Goal: Task Accomplishment & Management: Complete application form

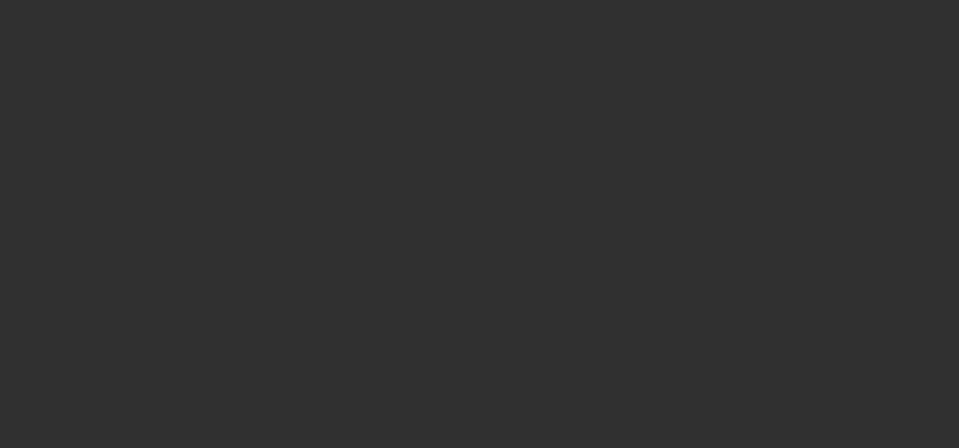
select select "10"
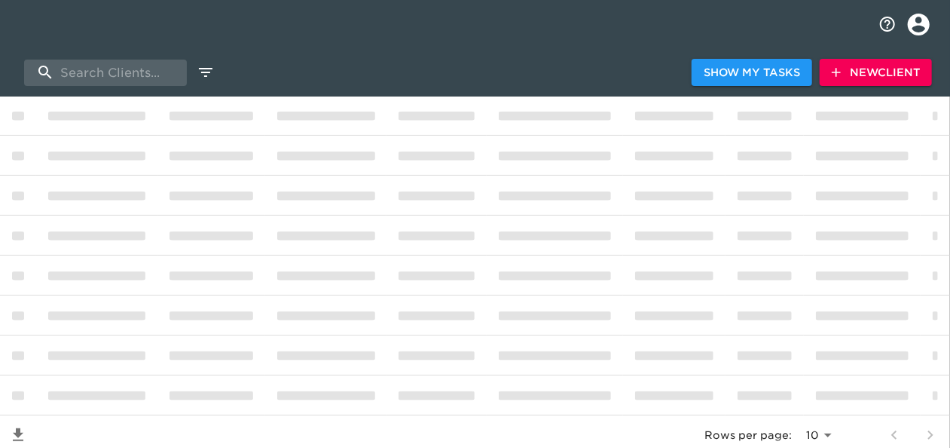
scroll to position [157, 0]
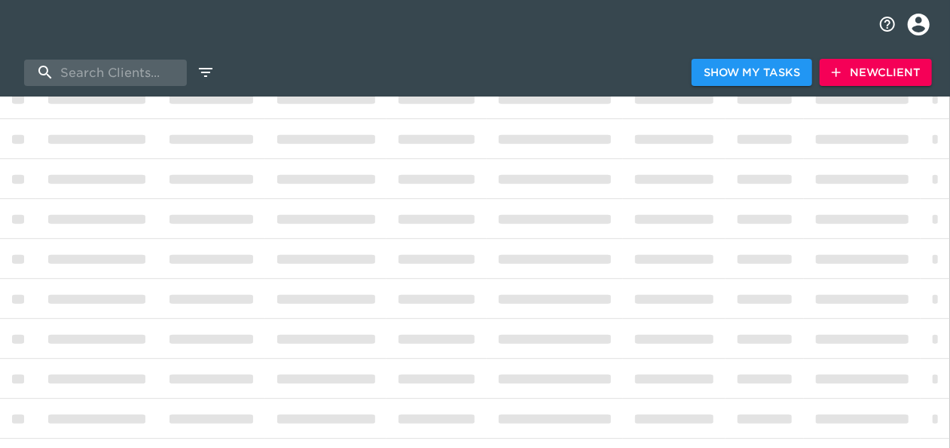
click at [511, 249] on td "enhanced table" at bounding box center [555, 259] width 136 height 40
click at [255, 219] on td "enhanced table" at bounding box center [212, 219] width 108 height 40
click at [142, 60] on input "search" at bounding box center [105, 73] width 163 height 26
type input "waconia"
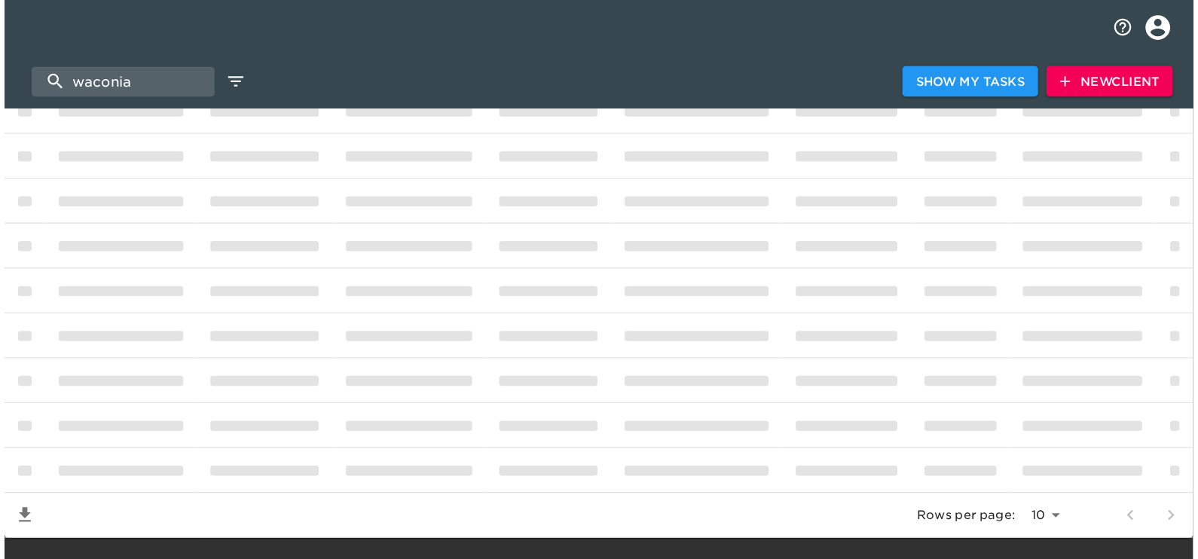
scroll to position [122, 0]
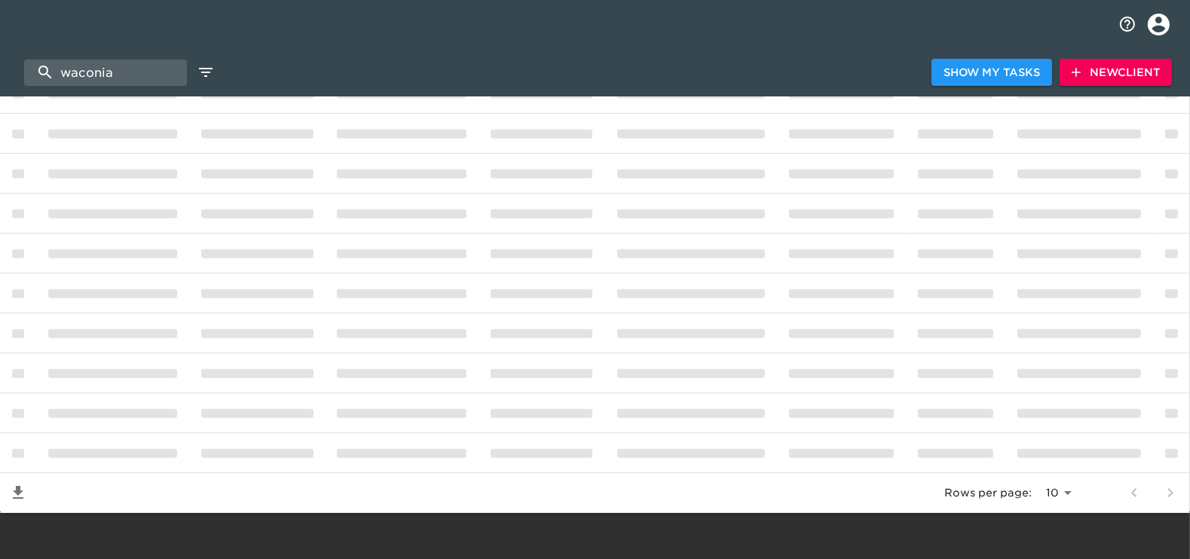
click at [0, 23] on html "waconia Show My Tasks New Client Client s Client Name Start Date sorted ascendi…" at bounding box center [595, 220] width 1190 height 684
click at [210, 68] on icon "edit" at bounding box center [206, 72] width 14 height 9
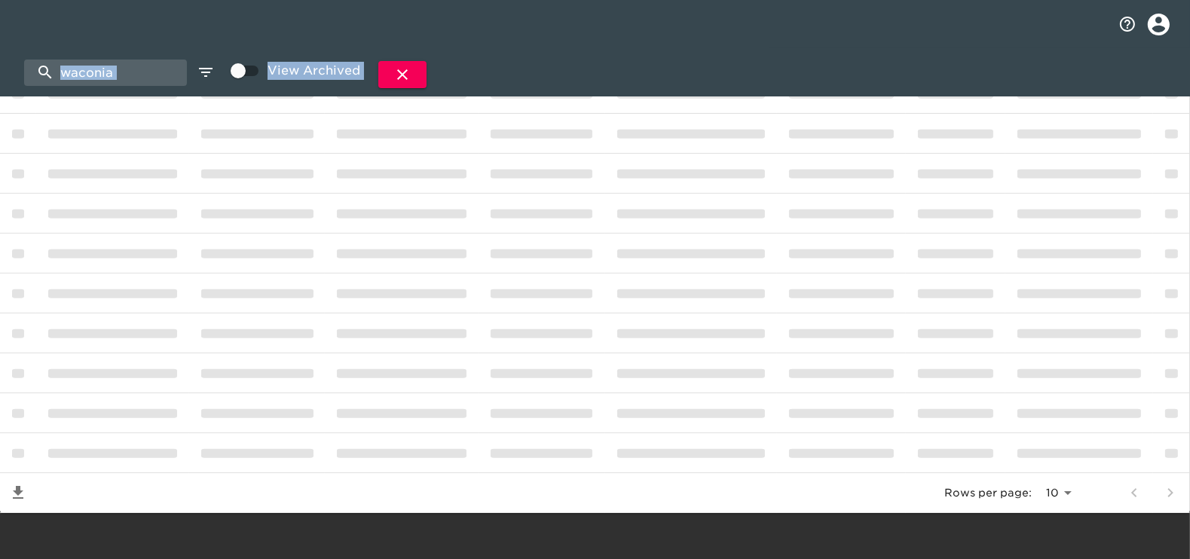
click at [243, 69] on input "View Archived" at bounding box center [238, 71] width 86 height 29
checkbox input "true"
click at [49, 74] on input "waconia" at bounding box center [105, 73] width 163 height 26
click at [42, 72] on input "waconia" at bounding box center [105, 73] width 163 height 26
click at [207, 75] on icon "edit" at bounding box center [206, 72] width 18 height 18
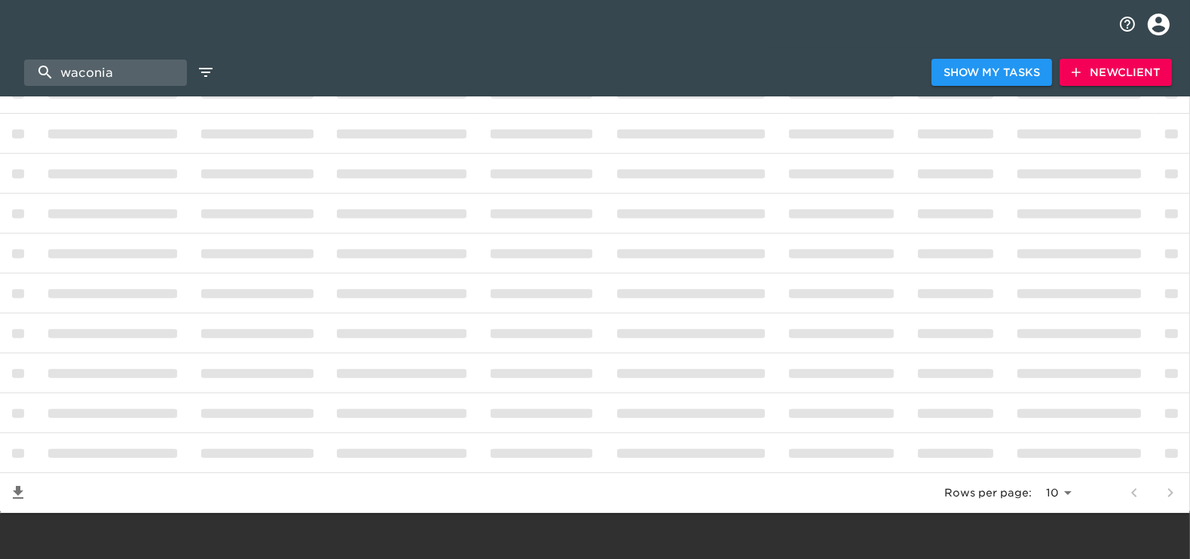
click at [487, 75] on div at bounding box center [575, 73] width 713 height 8
click at [137, 72] on input "waconia" at bounding box center [105, 73] width 163 height 26
click at [958, 48] on div "waconia Show My Tasks New Client" at bounding box center [595, 72] width 1190 height 48
drag, startPoint x: 980, startPoint y: 50, endPoint x: 977, endPoint y: 62, distance: 11.7
click at [958, 53] on div "waconia Show My Tasks New Client" at bounding box center [595, 72] width 1190 height 48
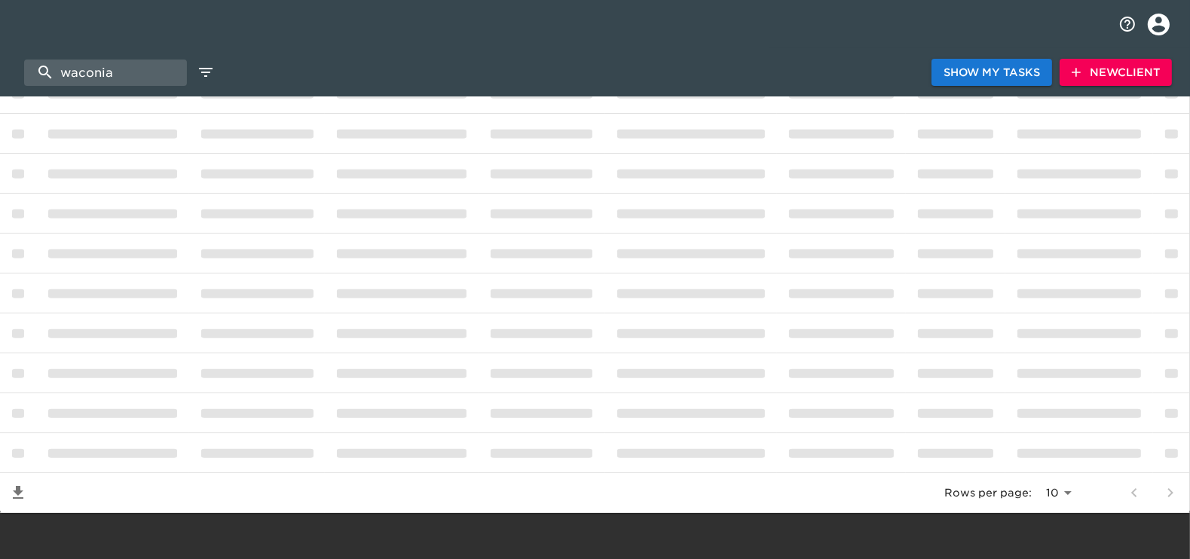
click at [958, 67] on span "Show My Tasks" at bounding box center [992, 72] width 96 height 19
click at [149, 71] on input "waconia" at bounding box center [105, 73] width 163 height 26
click at [958, 68] on span "Show Client List" at bounding box center [986, 72] width 108 height 19
click at [958, 66] on span "New Client" at bounding box center [1116, 72] width 88 height 19
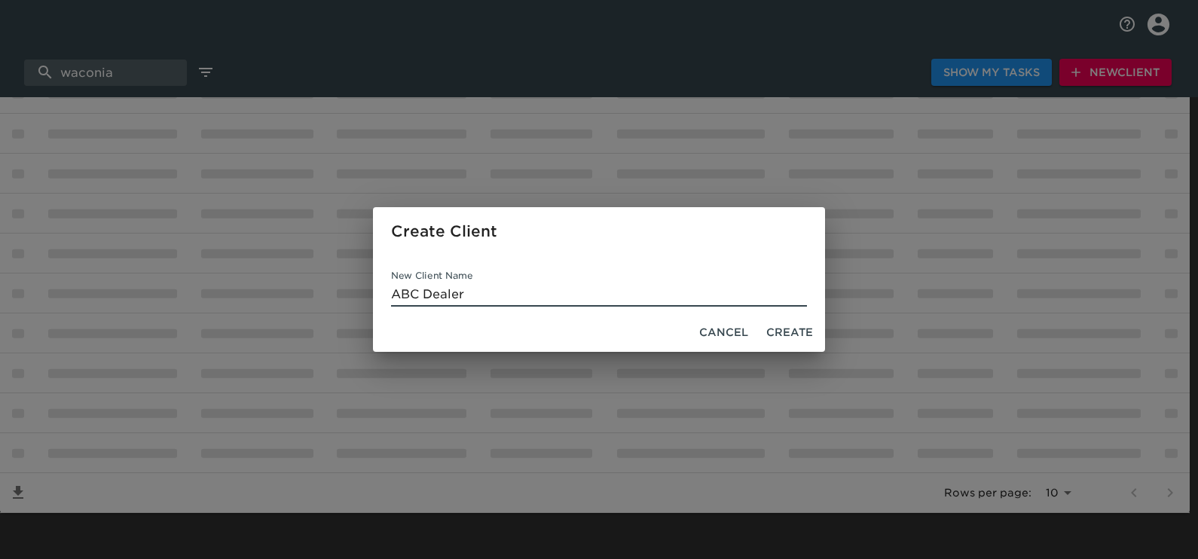
type input "ABC Dealer"
click at [778, 339] on span "Create" at bounding box center [789, 332] width 47 height 19
